Goal: Information Seeking & Learning: Learn about a topic

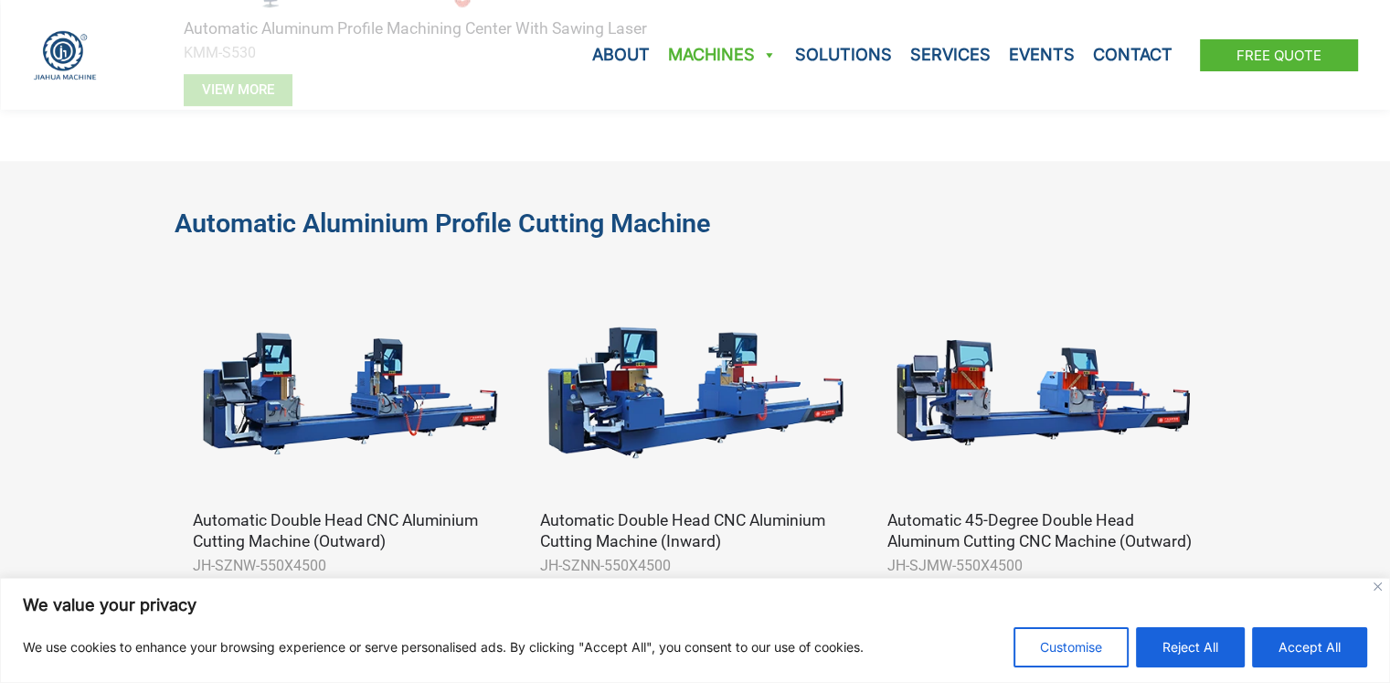
scroll to position [987, 0]
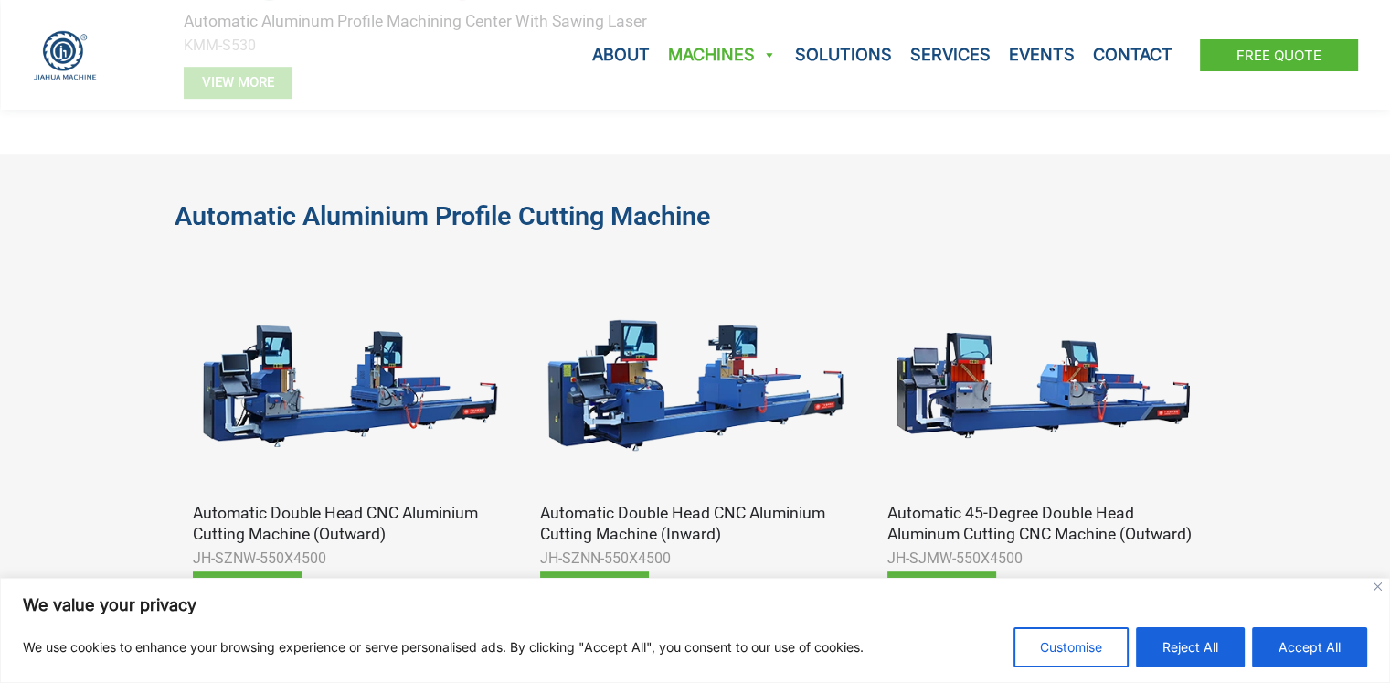
click at [992, 515] on h3 "Automatic 45-degree Double Head Aluminum Cutting CNC Machine (Outward)" at bounding box center [1042, 524] width 311 height 42
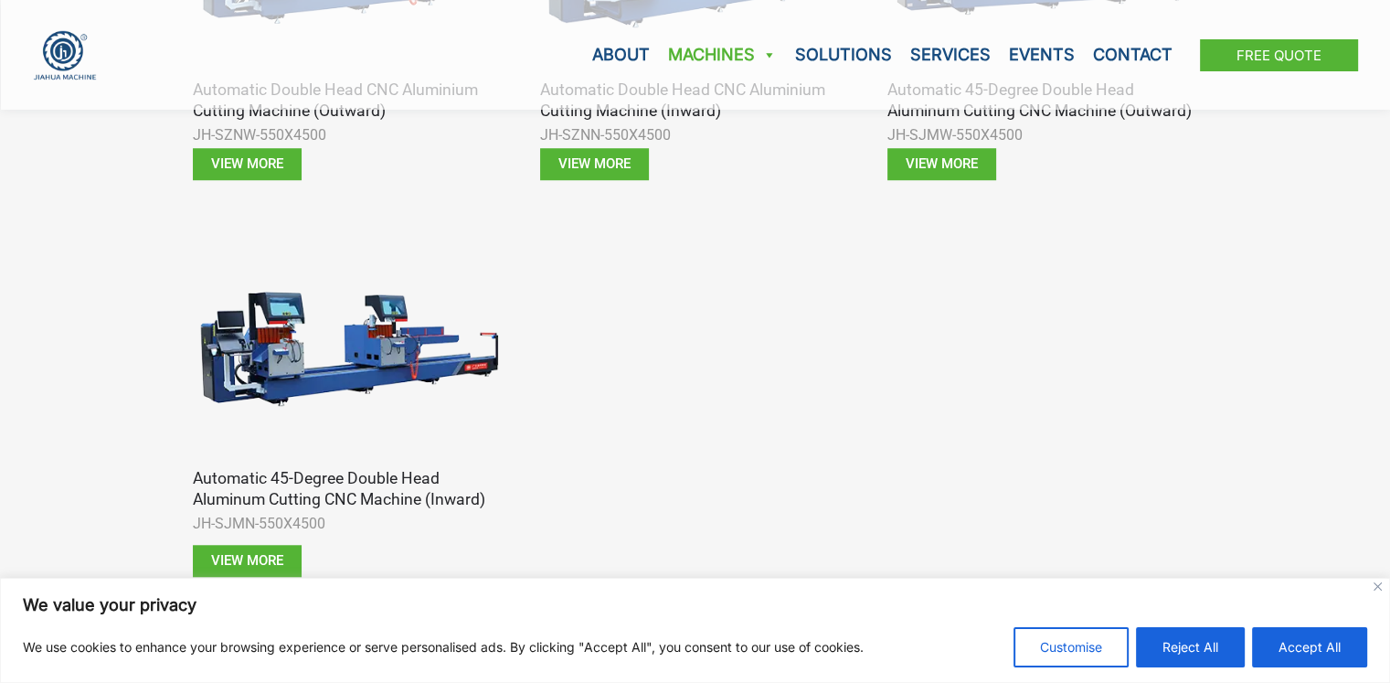
scroll to position [1425, 0]
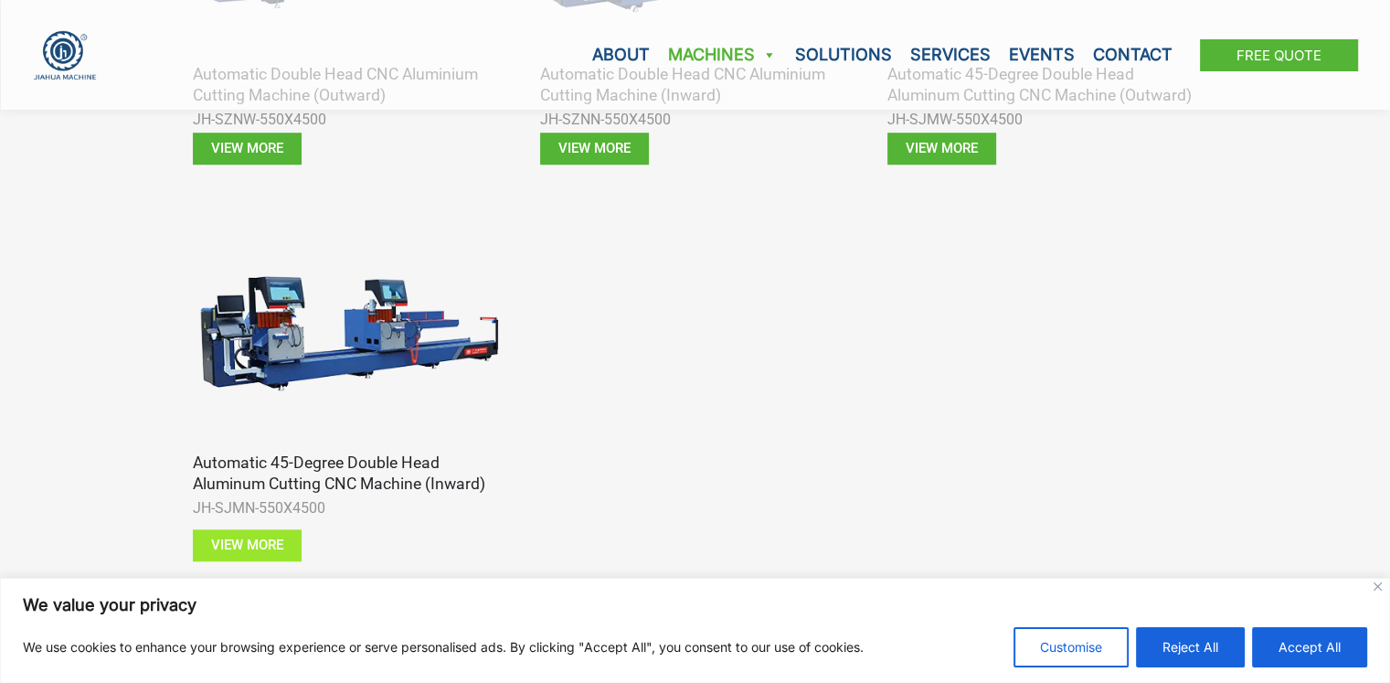
click at [233, 545] on span "View more" at bounding box center [247, 545] width 72 height 14
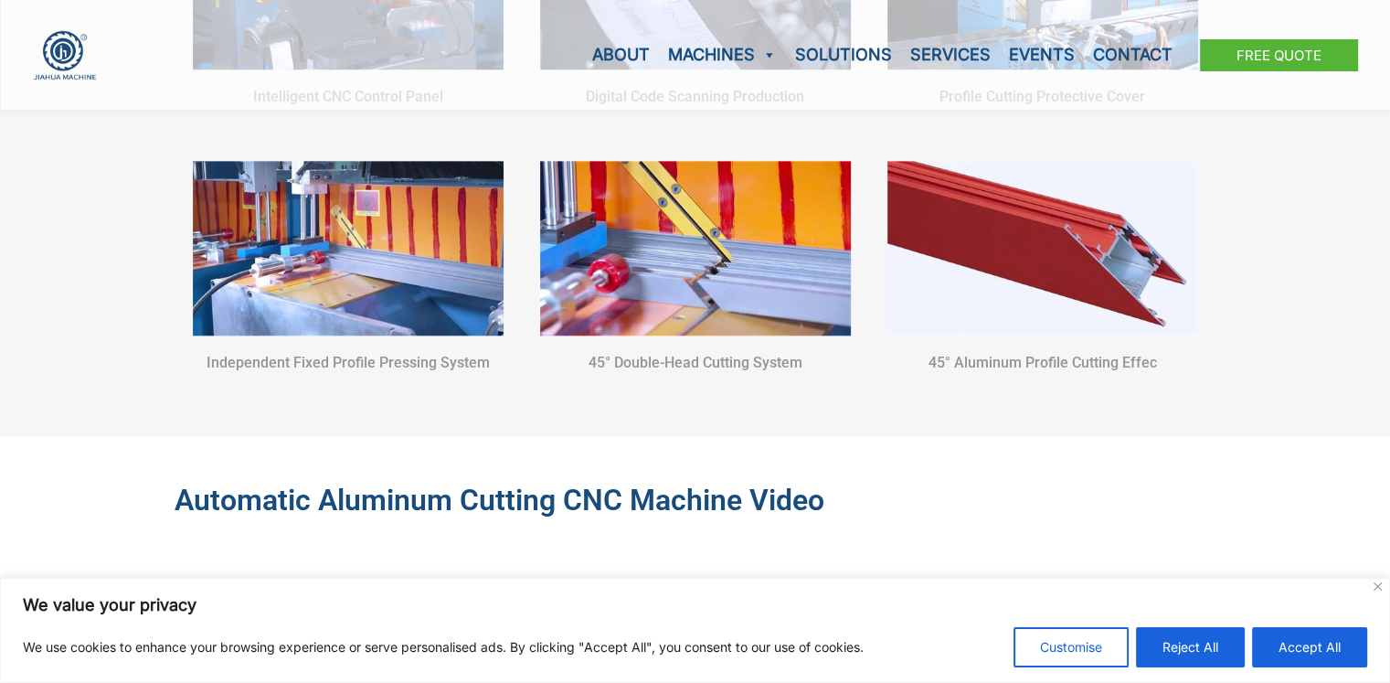
scroll to position [1901, 0]
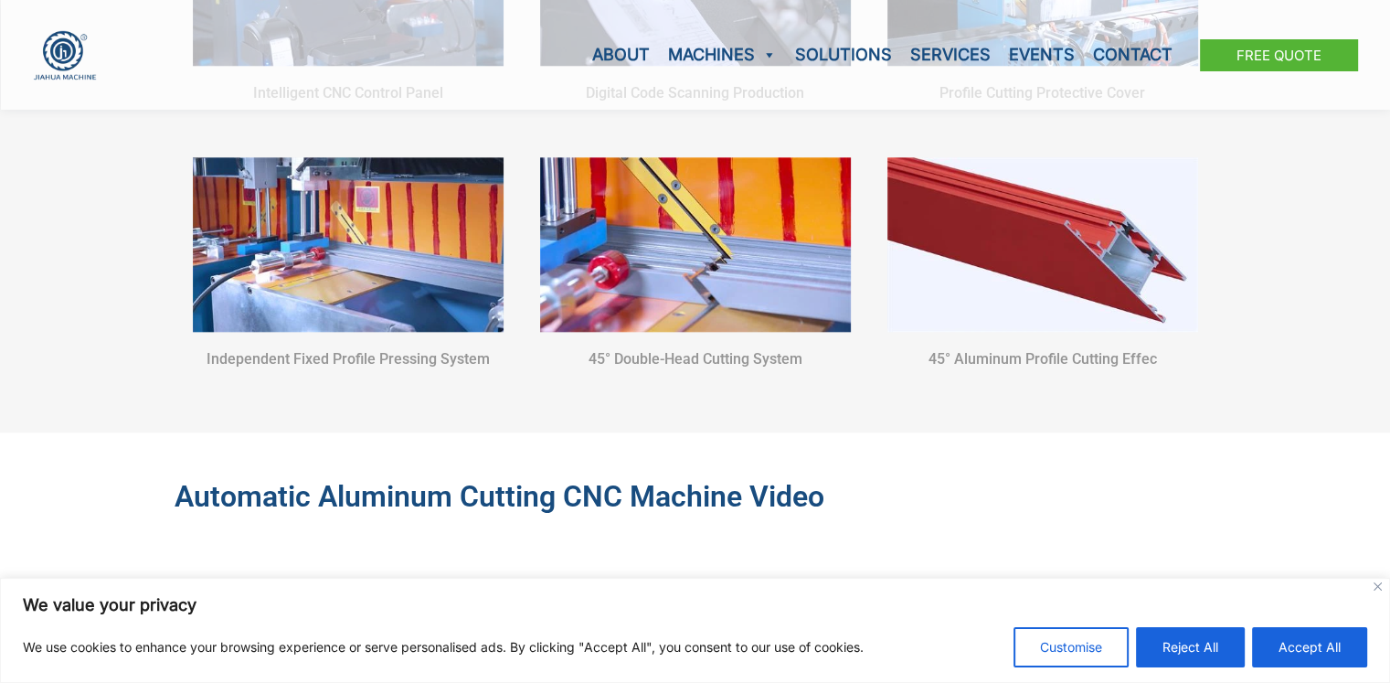
click at [1086, 250] on img at bounding box center [1042, 244] width 311 height 175
click at [643, 246] on img at bounding box center [695, 244] width 311 height 175
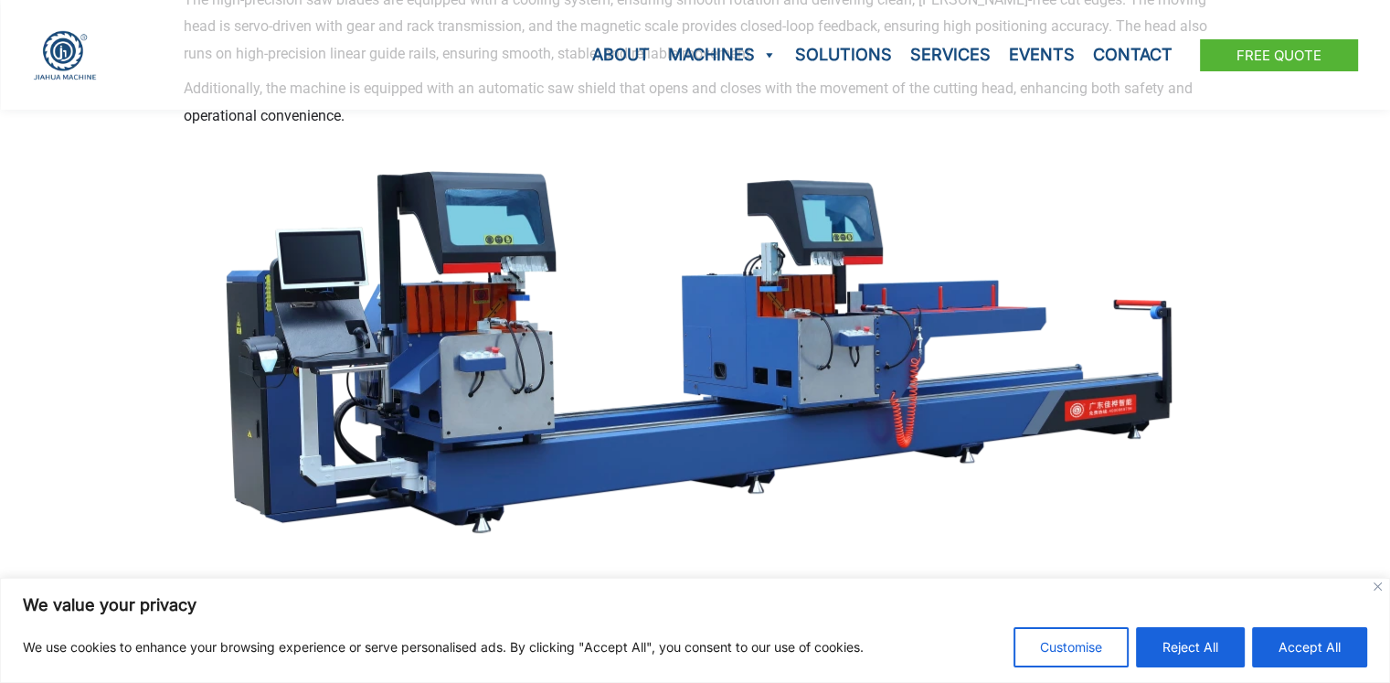
scroll to position [585, 0]
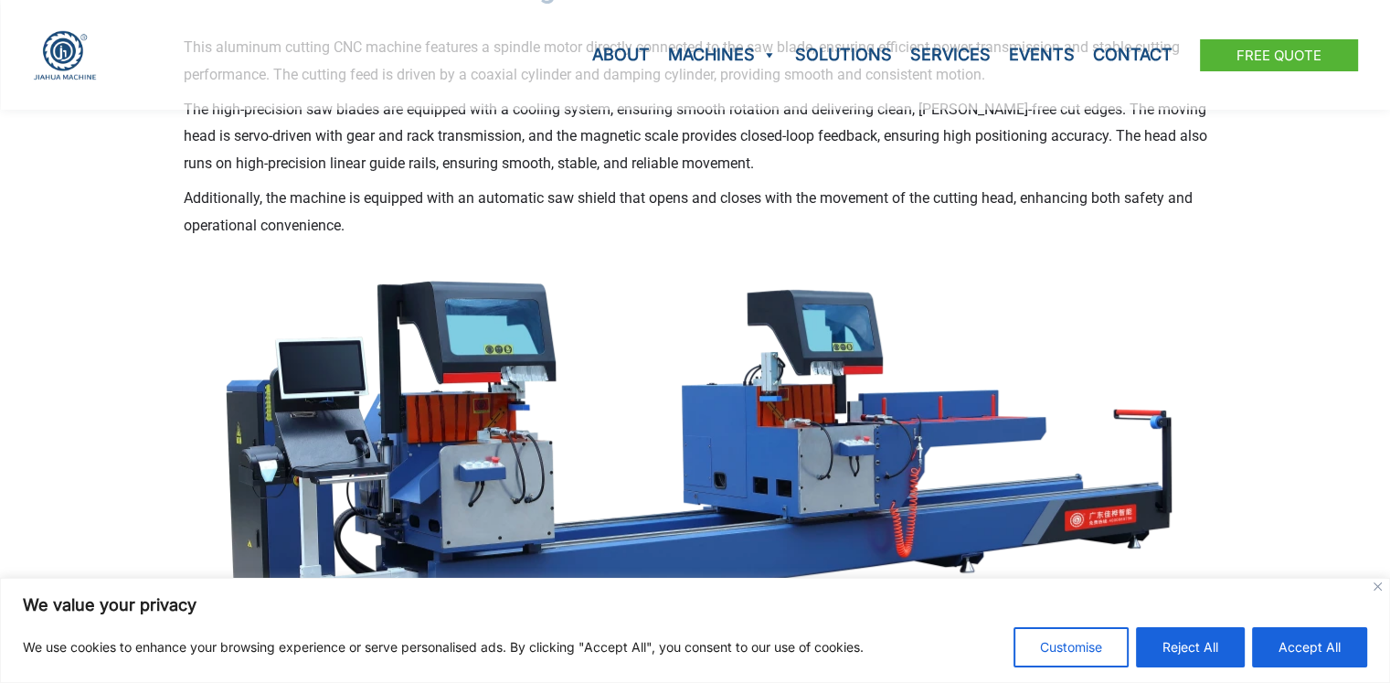
click at [751, 441] on img at bounding box center [695, 469] width 987 height 411
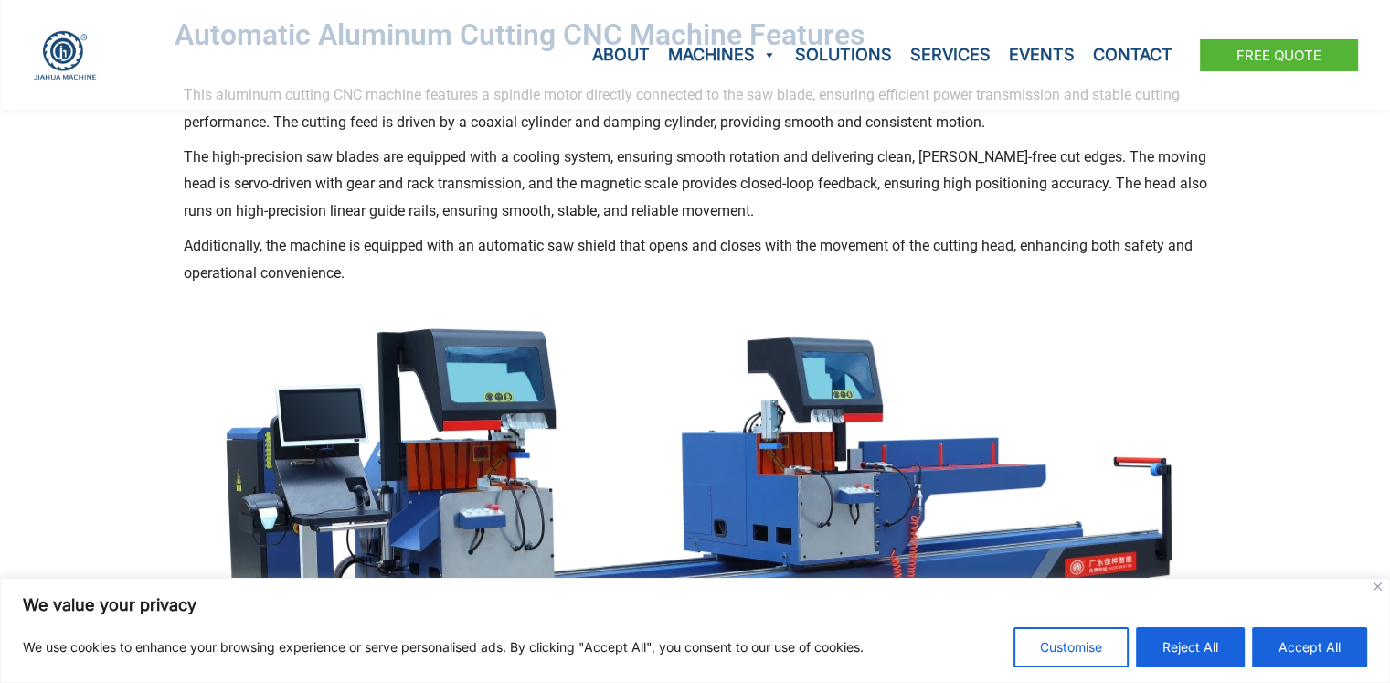
scroll to position [0, 0]
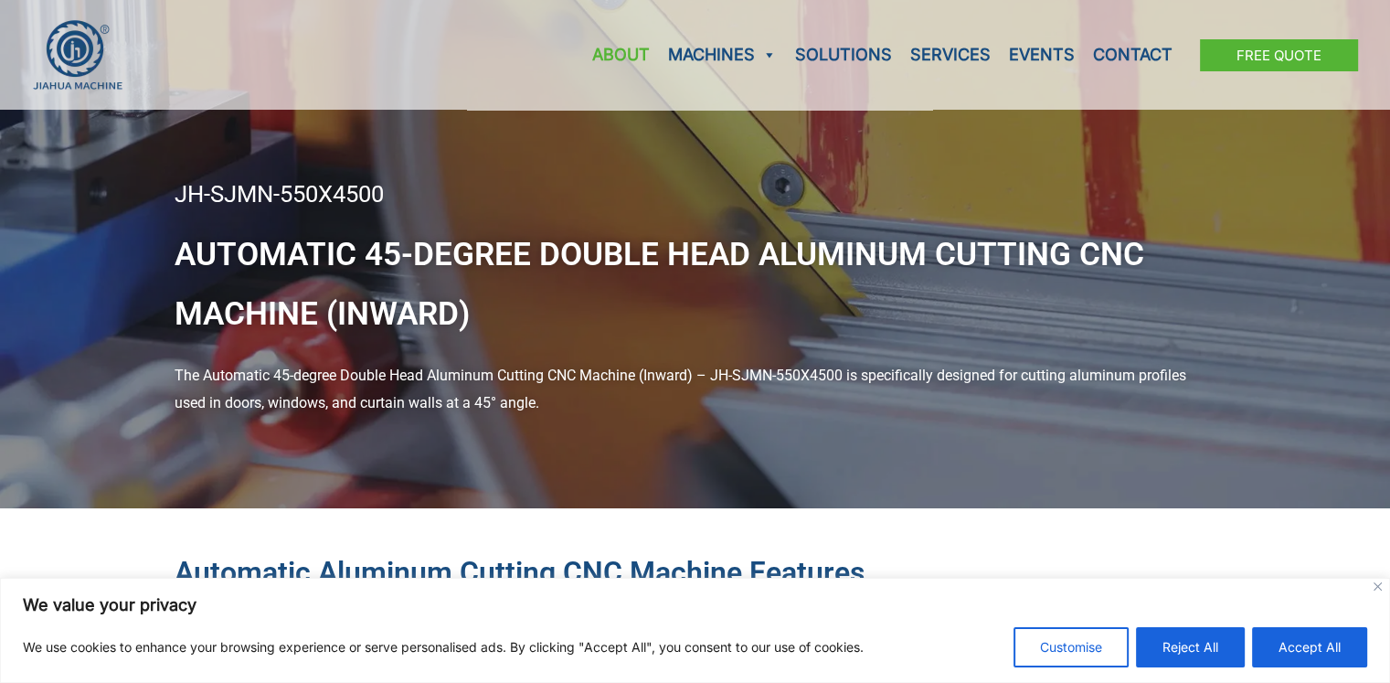
click at [604, 52] on link "About" at bounding box center [621, 55] width 76 height 110
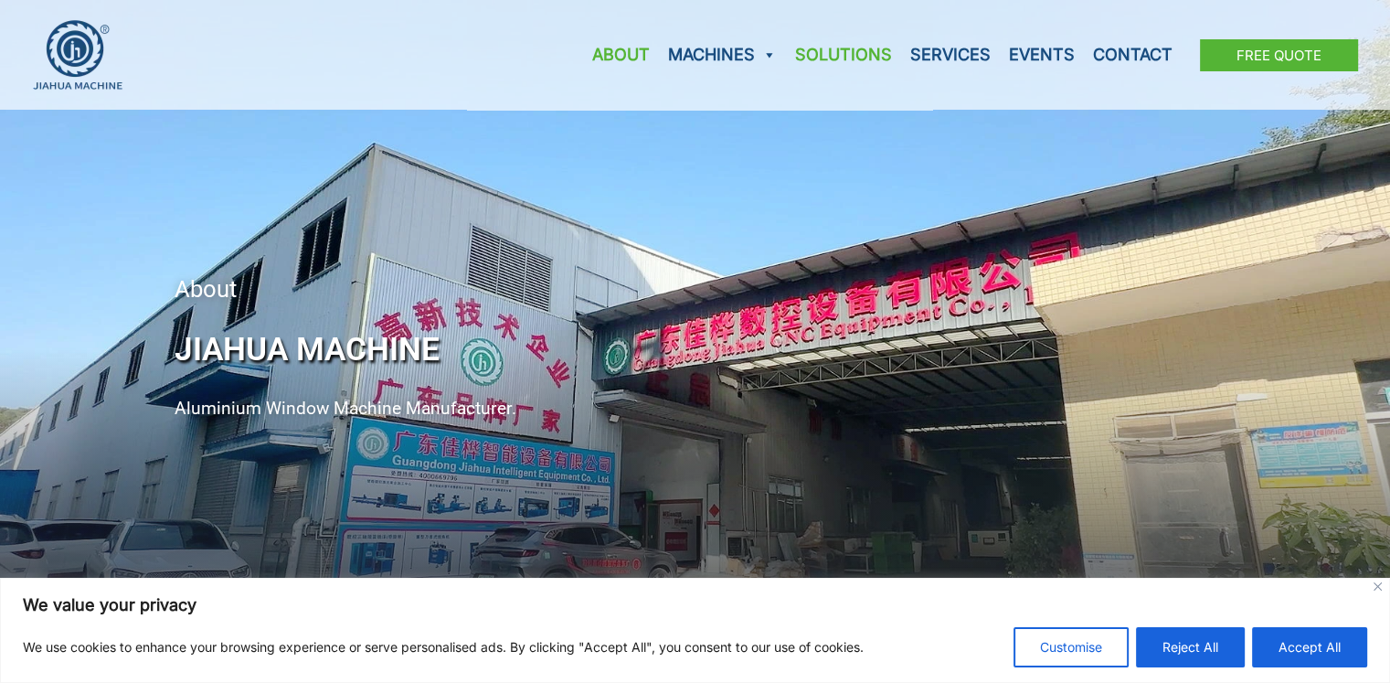
click at [841, 51] on link "Solutions" at bounding box center [843, 55] width 115 height 110
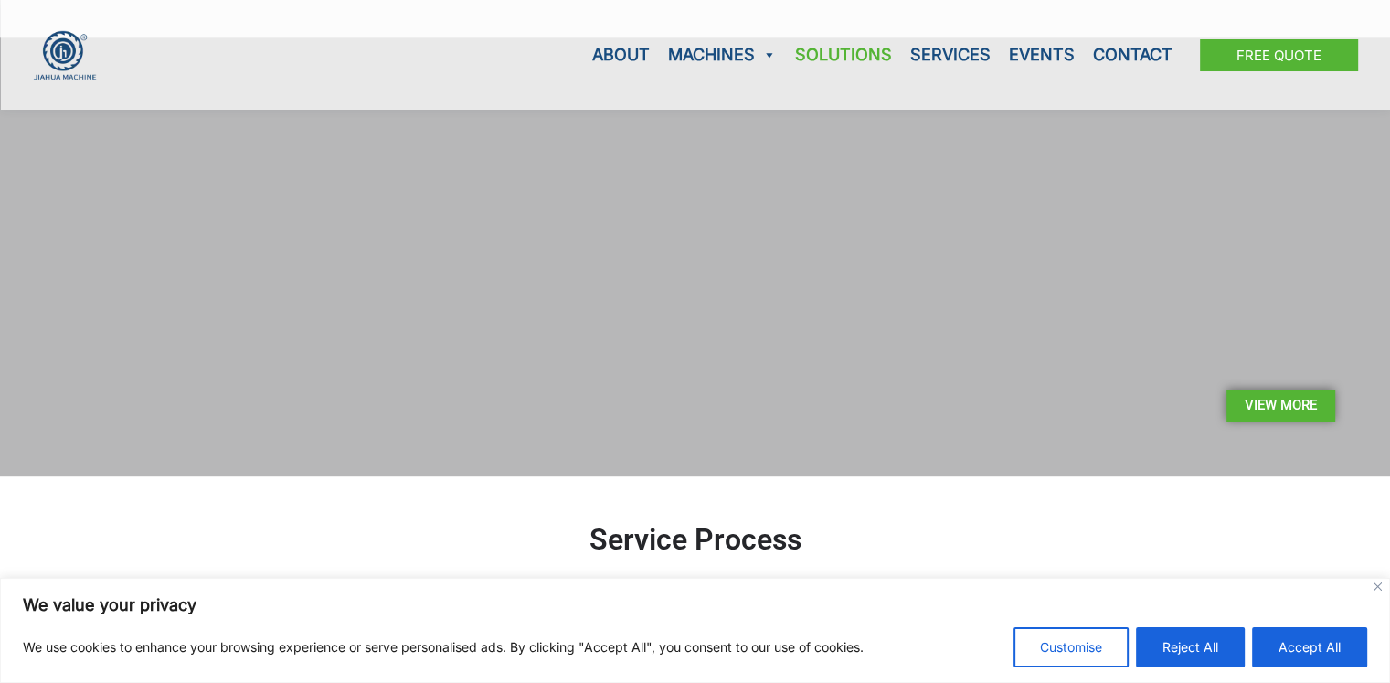
scroll to position [2826, 0]
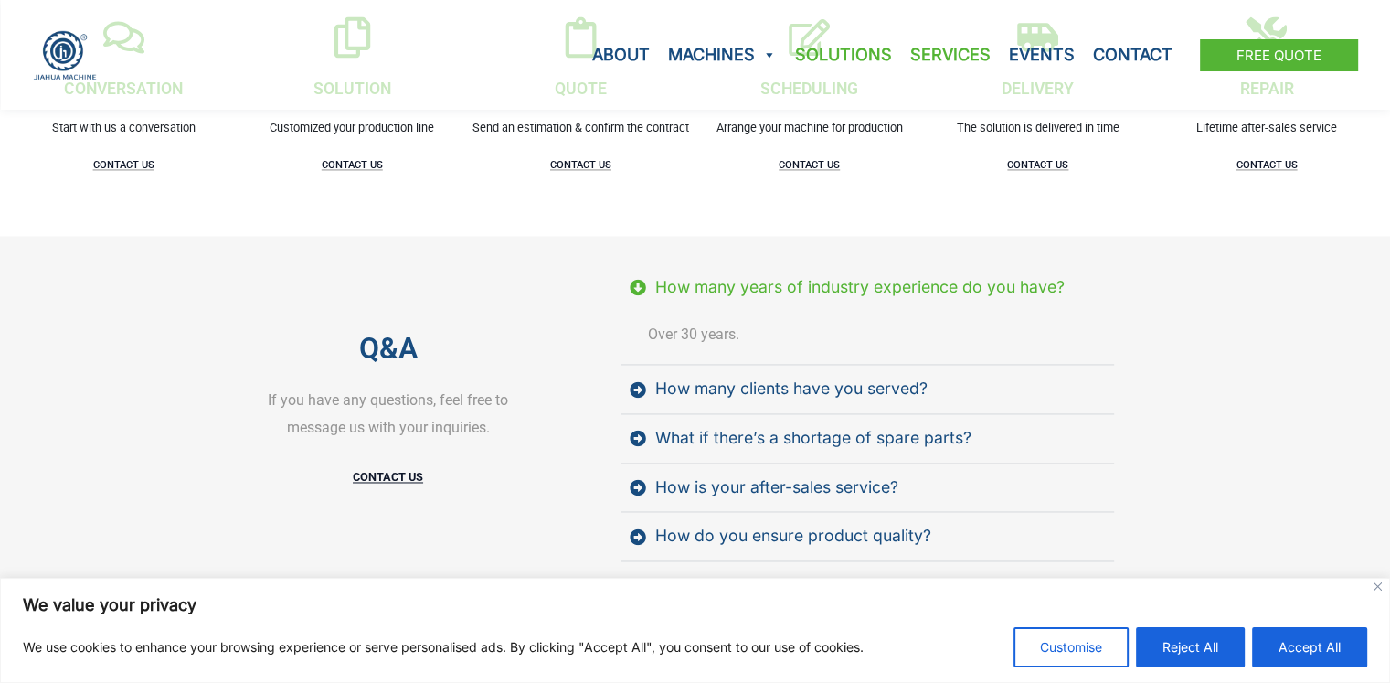
click at [925, 51] on link "Services" at bounding box center [950, 55] width 99 height 110
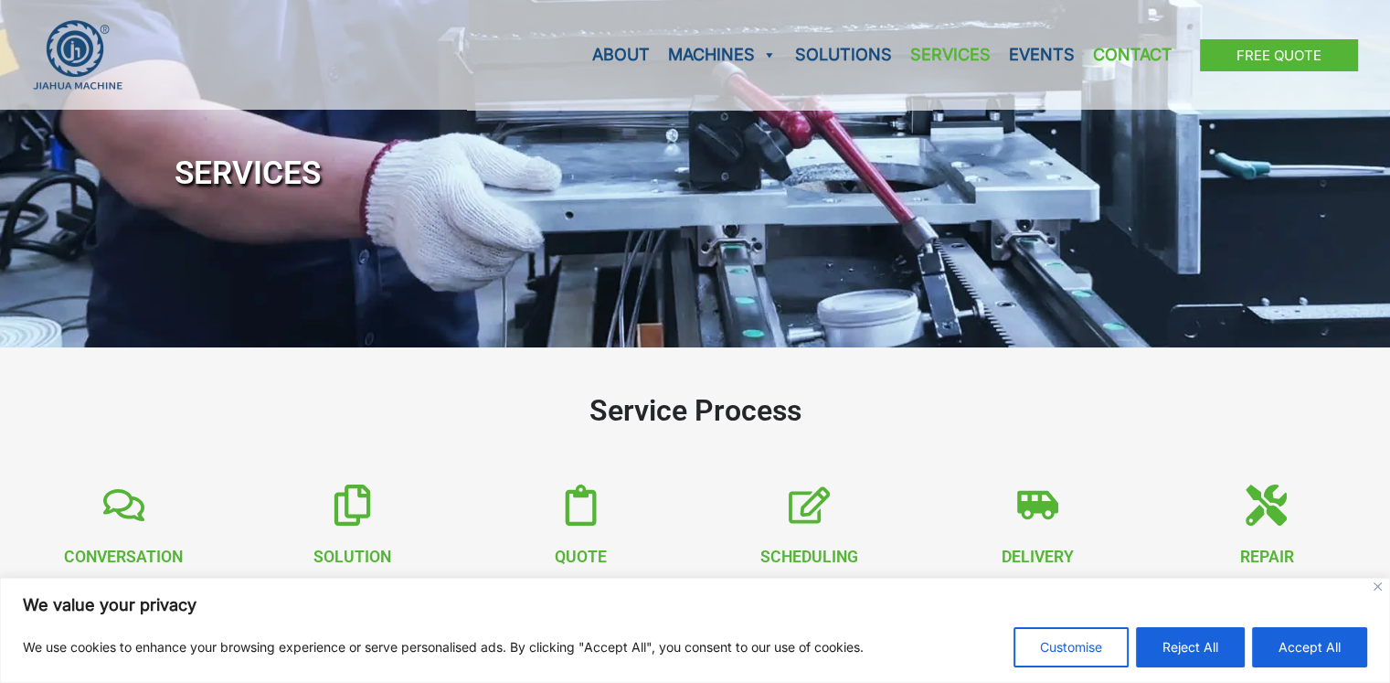
click at [1121, 57] on link "Contact" at bounding box center [1133, 55] width 98 height 110
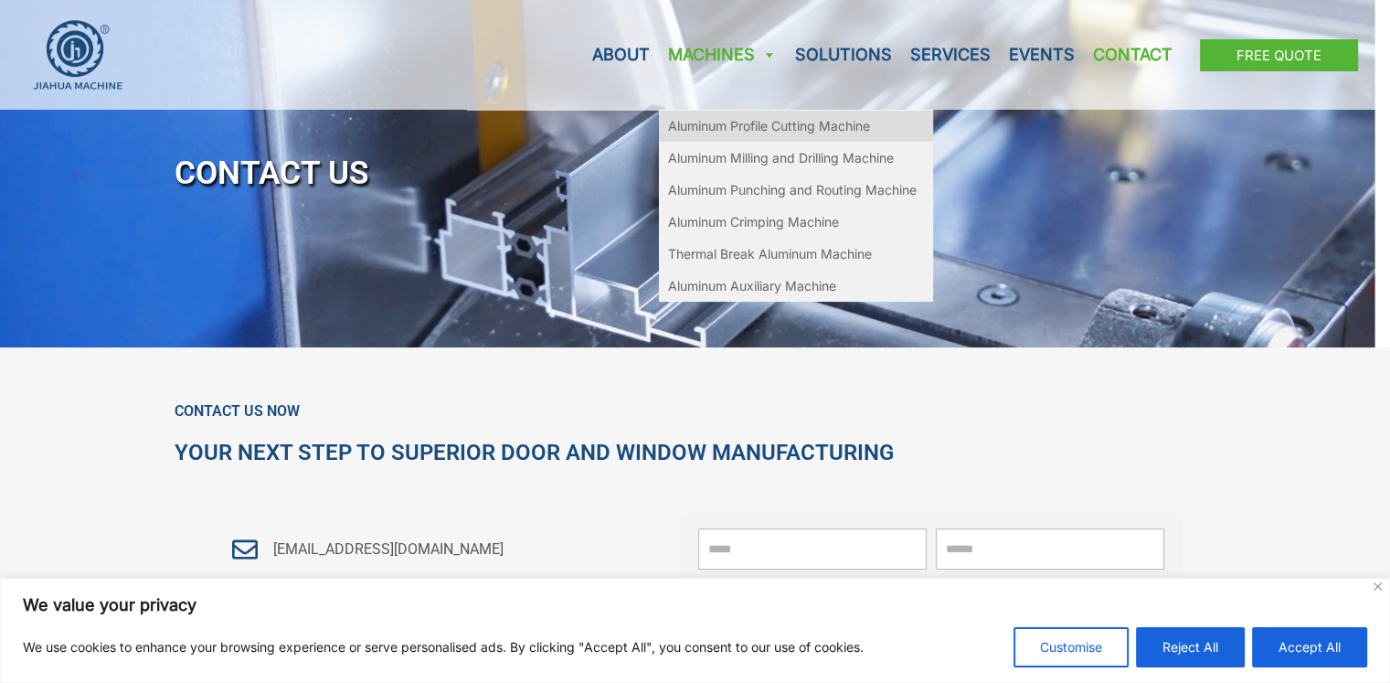
click at [757, 126] on link "Aluminum Profile Cutting Machine" at bounding box center [796, 126] width 274 height 32
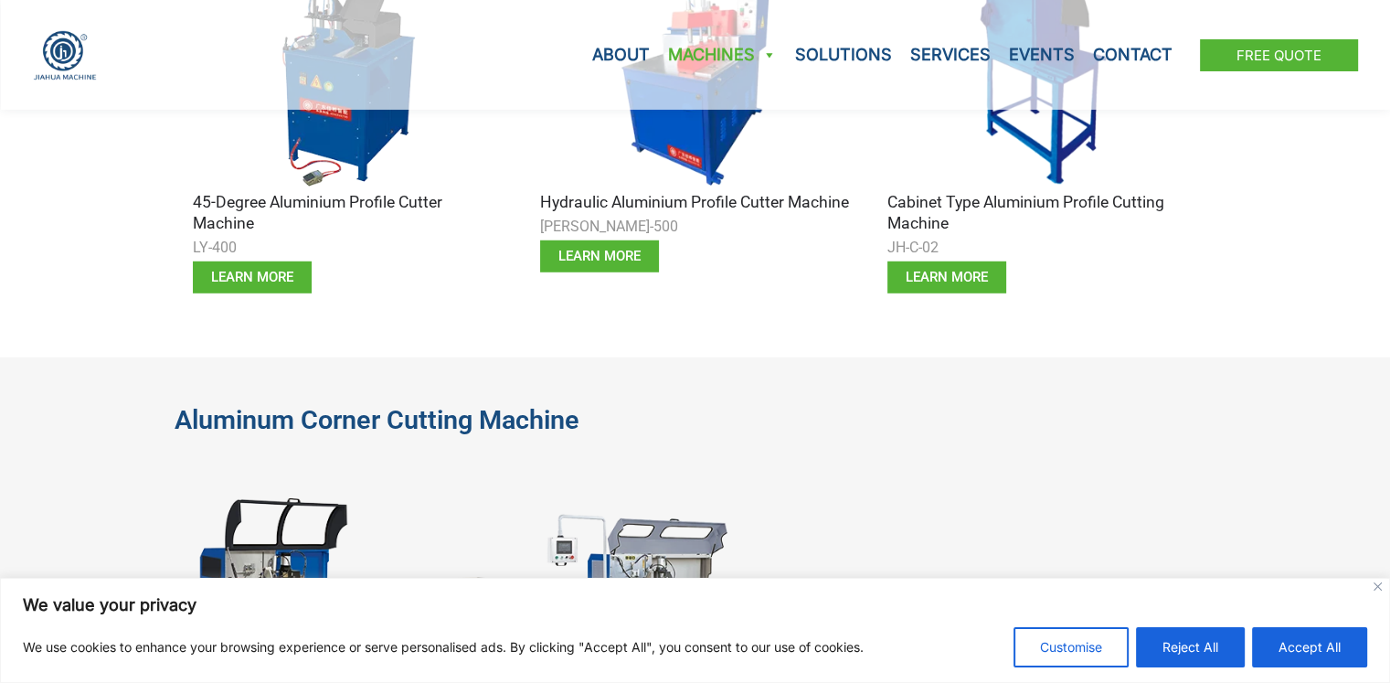
scroll to position [5151, 0]
